Goal: Find contact information: Find contact information

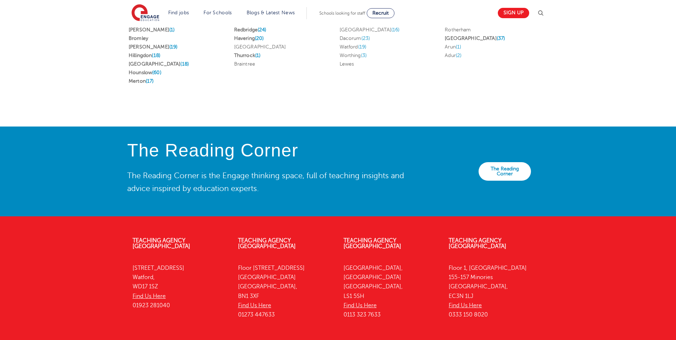
scroll to position [1577, 0]
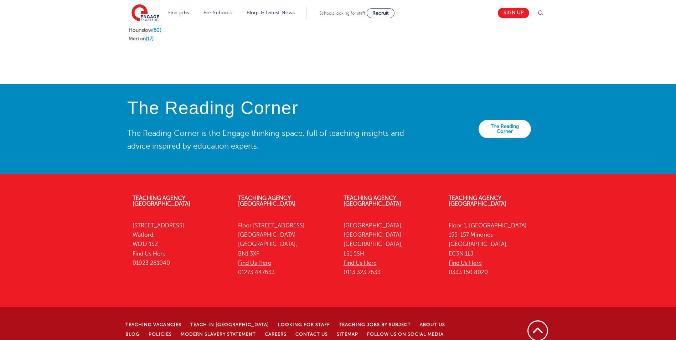
drag, startPoint x: 275, startPoint y: 255, endPoint x: 238, endPoint y: 258, distance: 36.8
click at [238, 258] on p "[STREET_ADDRESS] Find Us Here 01273 447633" at bounding box center [285, 249] width 95 height 56
drag, startPoint x: 238, startPoint y: 258, endPoint x: 242, endPoint y: 257, distance: 4.7
copy p "01273 447633"
drag, startPoint x: 340, startPoint y: 285, endPoint x: 335, endPoint y: 285, distance: 4.3
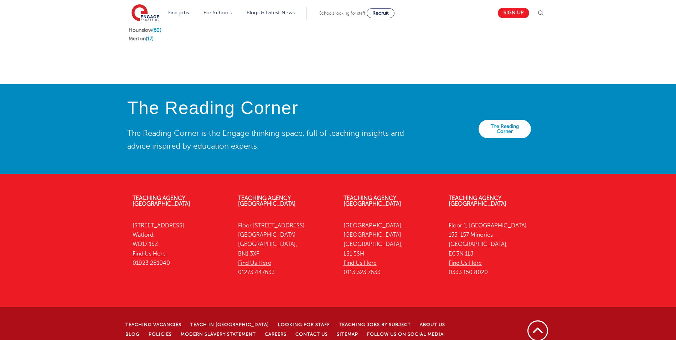
click at [340, 285] on div "Teaching Agency [GEOGRAPHIC_DATA][STREET_ADDRESS] Find Us Here 01923 281040 Tea…" at bounding box center [338, 275] width 676 height 181
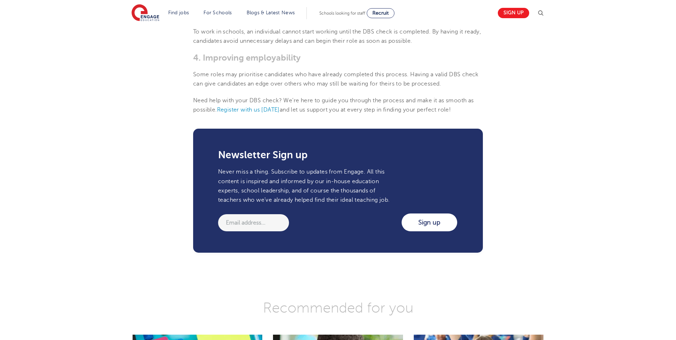
scroll to position [713, 0]
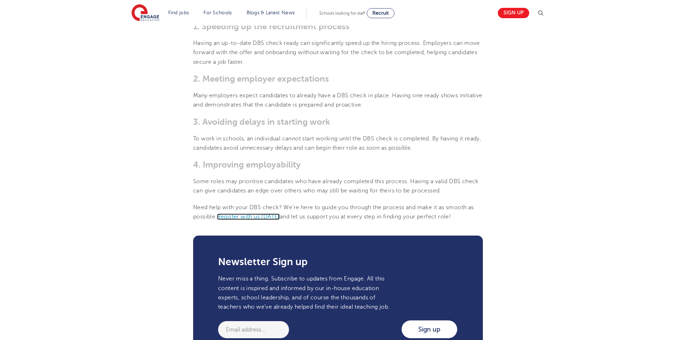
click at [270, 214] on span "Register with us [DATE]" at bounding box center [248, 216] width 63 height 6
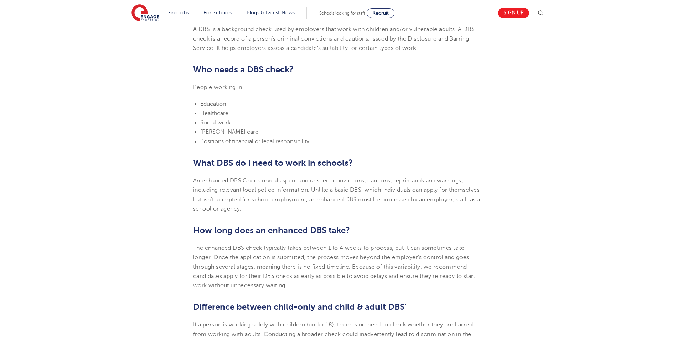
scroll to position [306, 0]
